Goal: Navigation & Orientation: Find specific page/section

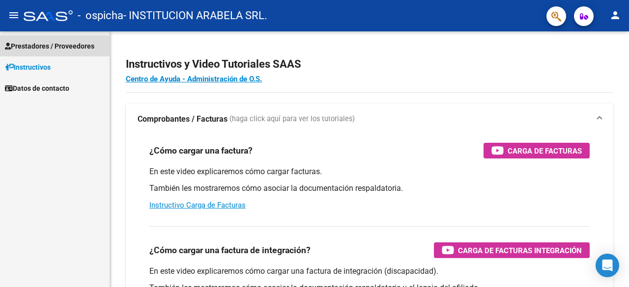
click at [60, 50] on span "Prestadores / Proveedores" at bounding box center [49, 46] width 89 height 11
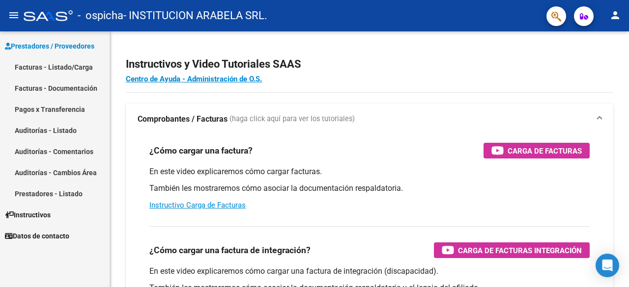
click at [70, 90] on link "Facturas - Documentación" at bounding box center [55, 88] width 110 height 21
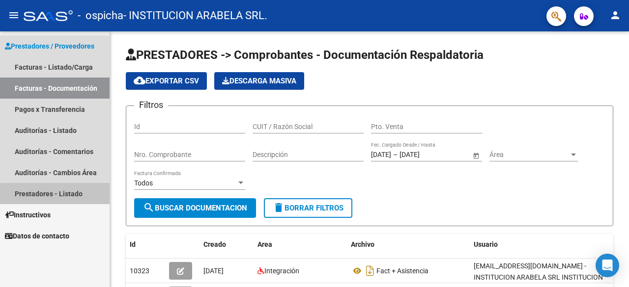
click at [69, 188] on link "Prestadores - Listado" at bounding box center [55, 193] width 110 height 21
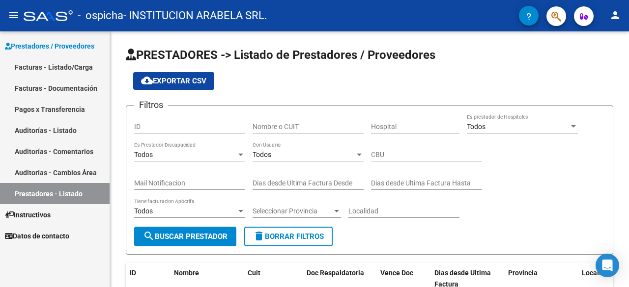
click at [59, 217] on link "Instructivos" at bounding box center [55, 214] width 110 height 21
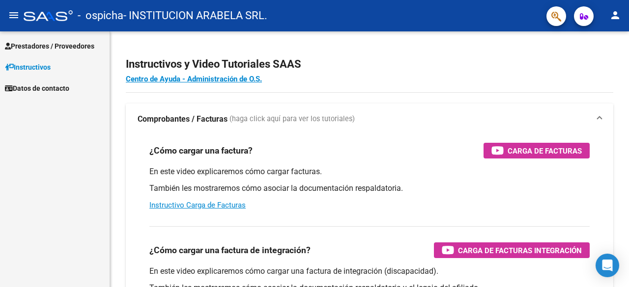
click at [59, 89] on span "Datos de contacto" at bounding box center [37, 88] width 64 height 11
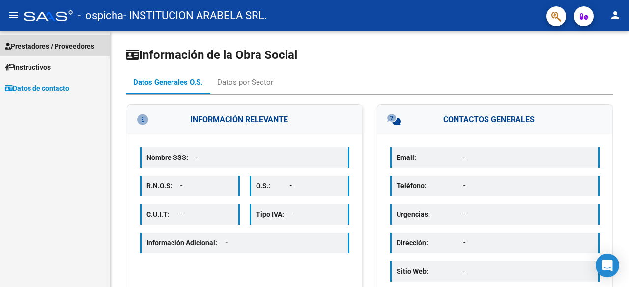
click at [64, 47] on span "Prestadores / Proveedores" at bounding box center [49, 46] width 89 height 11
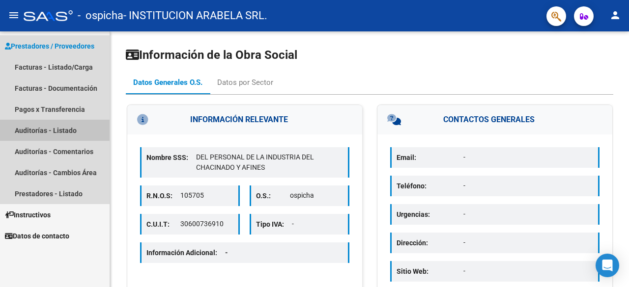
click at [57, 129] on link "Auditorías - Listado" at bounding box center [55, 130] width 110 height 21
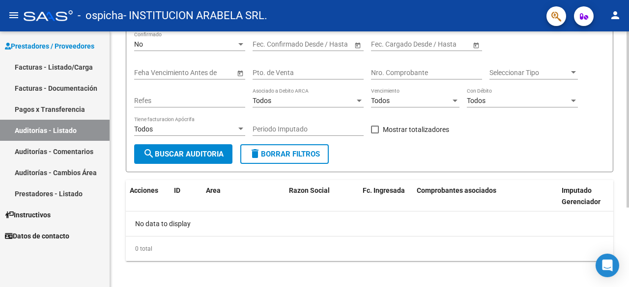
scroll to position [115, 0]
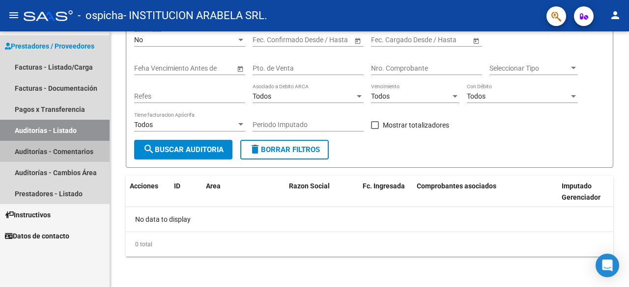
click at [80, 153] on link "Auditorías - Comentarios" at bounding box center [55, 151] width 110 height 21
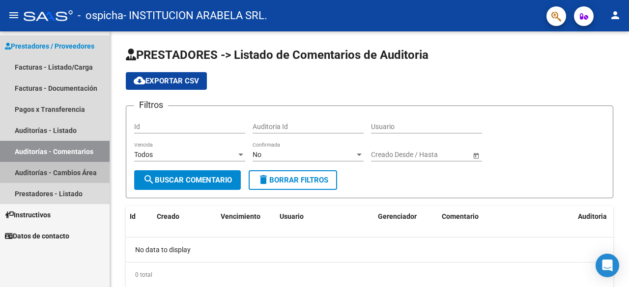
click at [73, 173] on link "Auditorías - Cambios Área" at bounding box center [55, 172] width 110 height 21
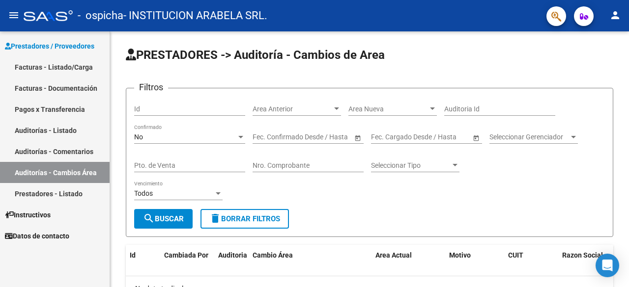
click at [72, 197] on link "Prestadores - Listado" at bounding box center [55, 193] width 110 height 21
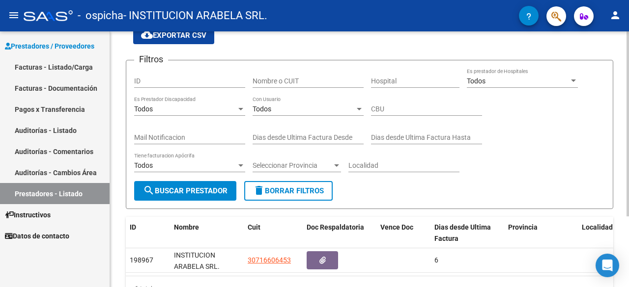
scroll to position [97, 0]
